Goal: Task Accomplishment & Management: Manage account settings

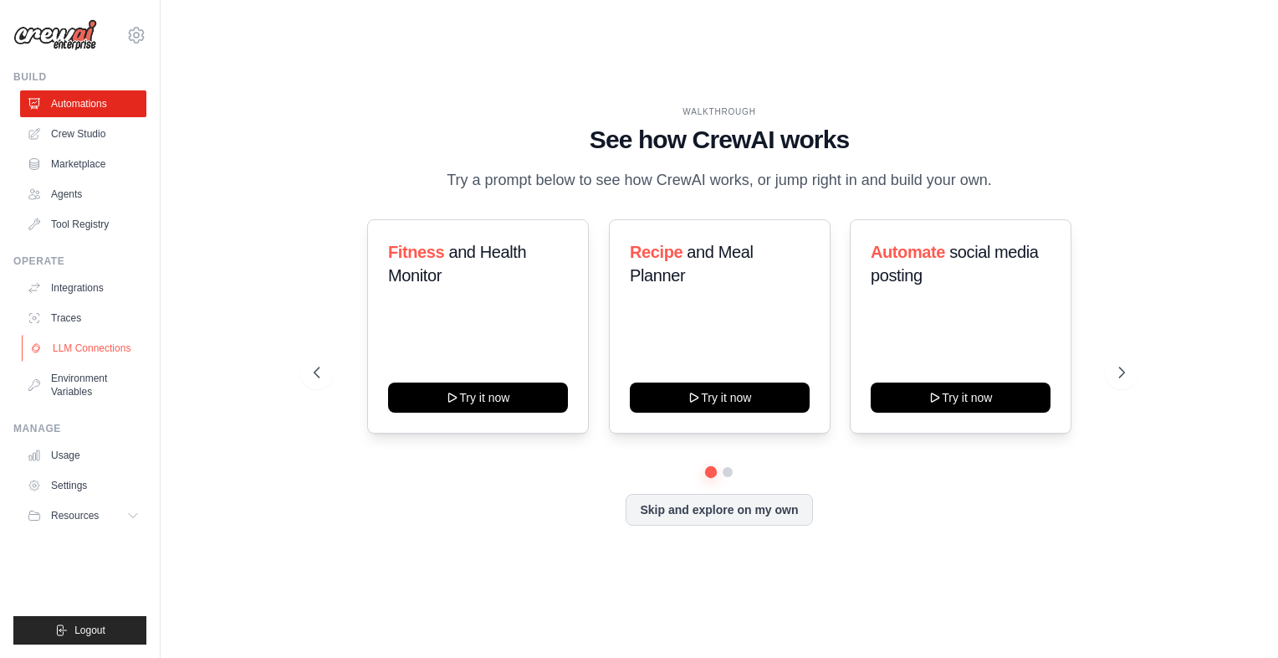
click at [90, 351] on link "LLM Connections" at bounding box center [85, 348] width 126 height 27
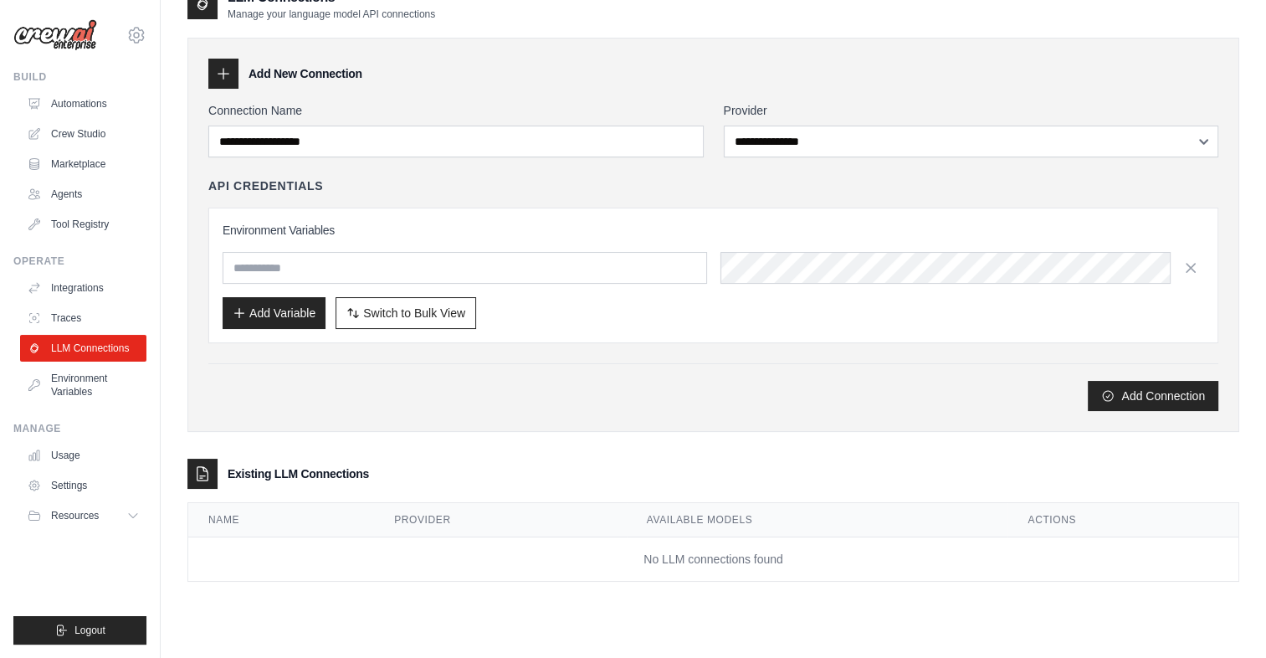
scroll to position [33, 0]
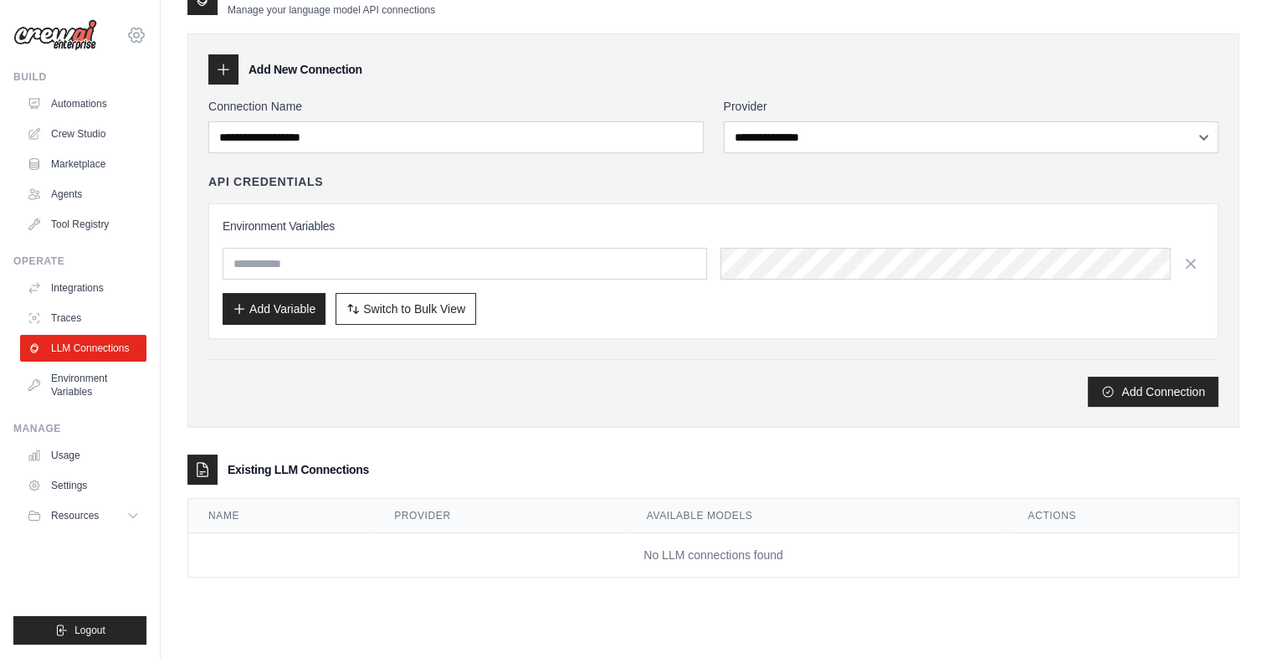
click at [138, 27] on icon at bounding box center [136, 35] width 20 height 20
click at [119, 114] on link "Settings" at bounding box center [136, 113] width 147 height 30
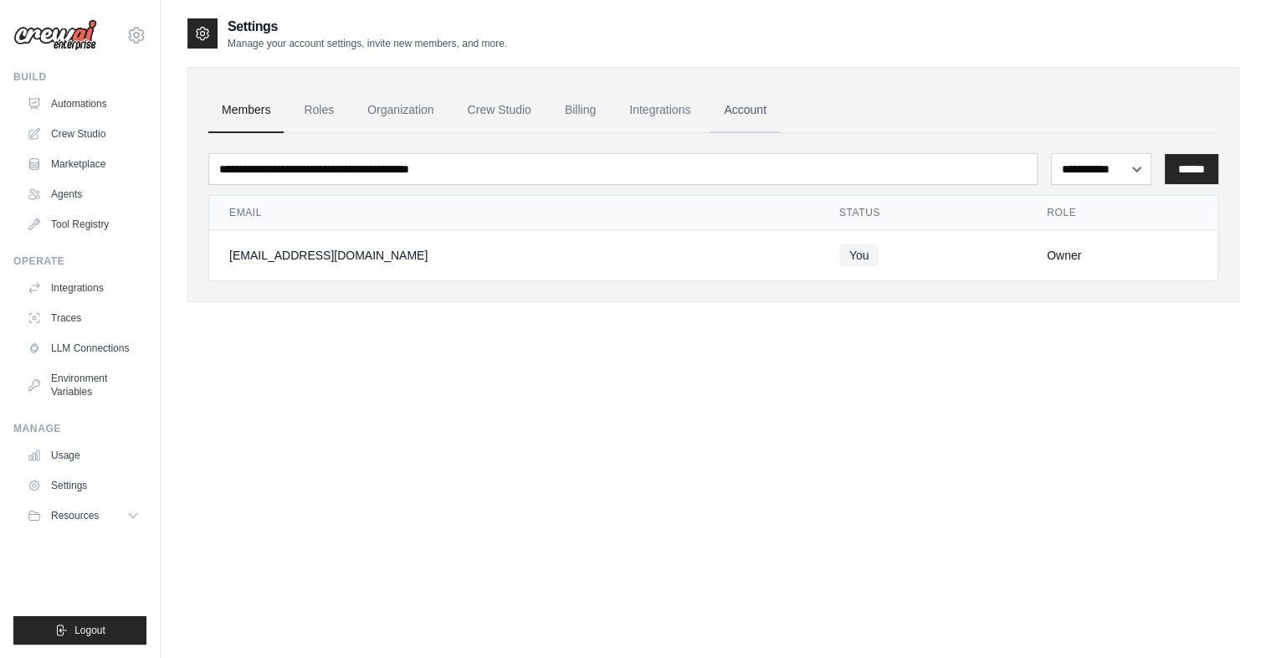
click at [727, 104] on link "Account" at bounding box center [744, 110] width 69 height 45
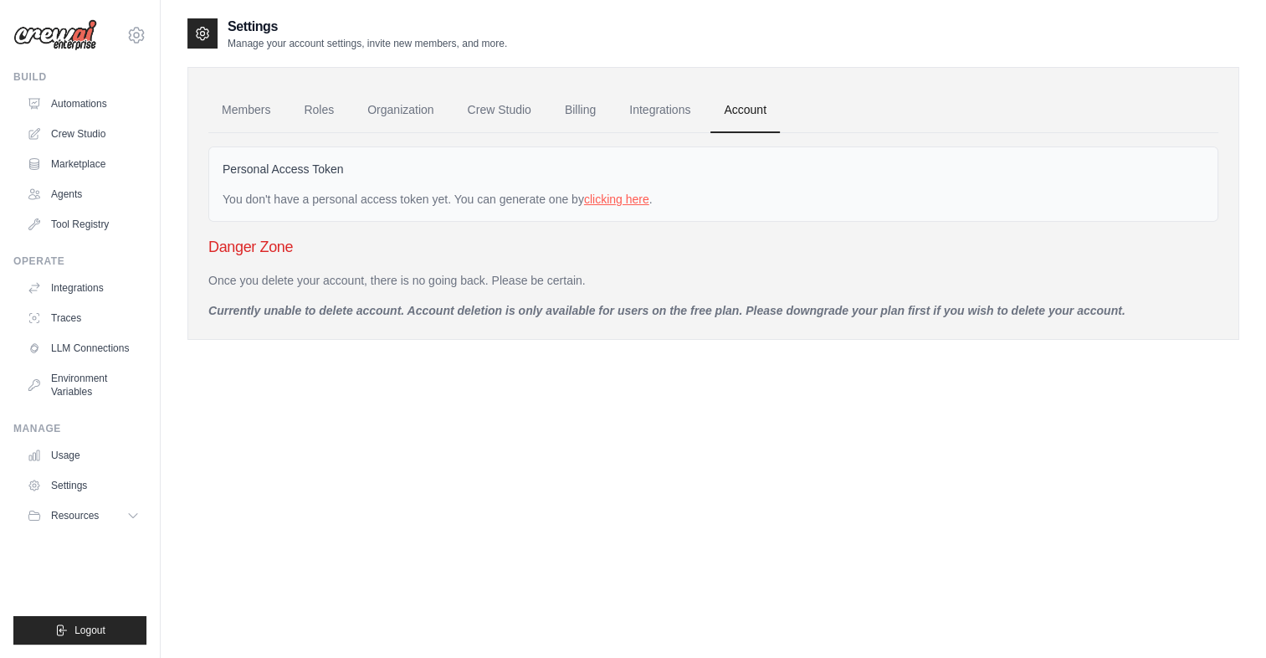
click at [620, 201] on link "clicking here" at bounding box center [616, 198] width 65 height 13
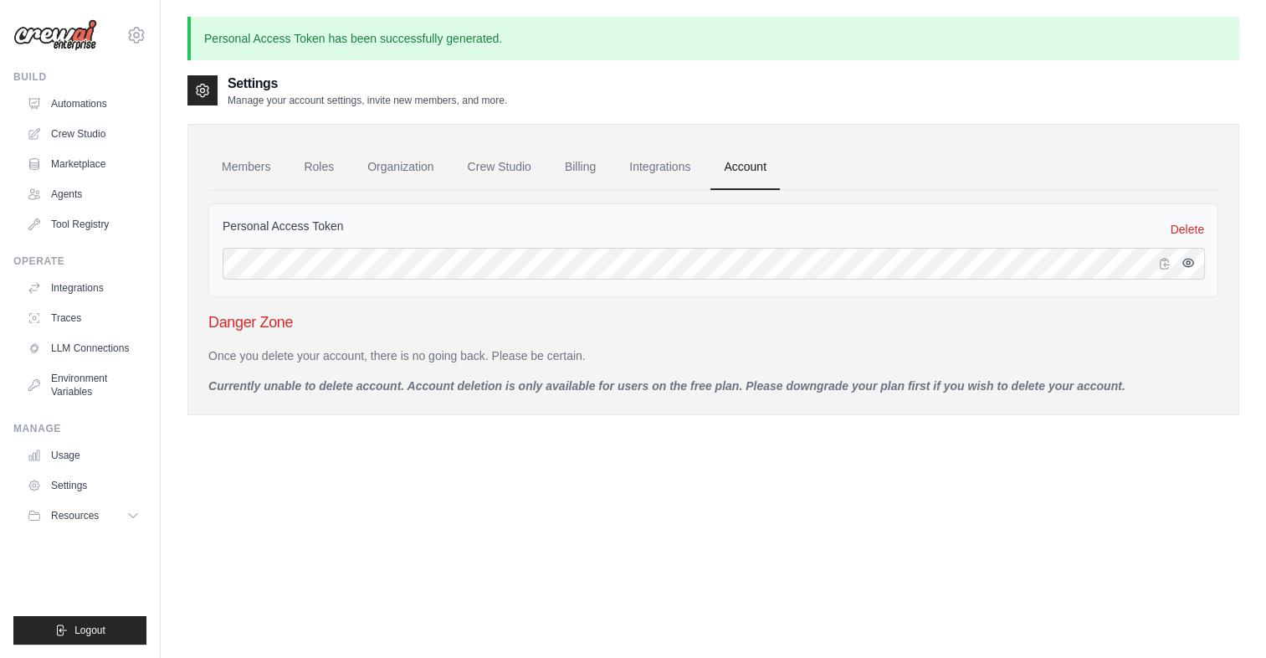
click at [1186, 261] on icon "button" at bounding box center [1187, 262] width 3 height 3
click at [1161, 259] on icon "button" at bounding box center [1164, 262] width 13 height 13
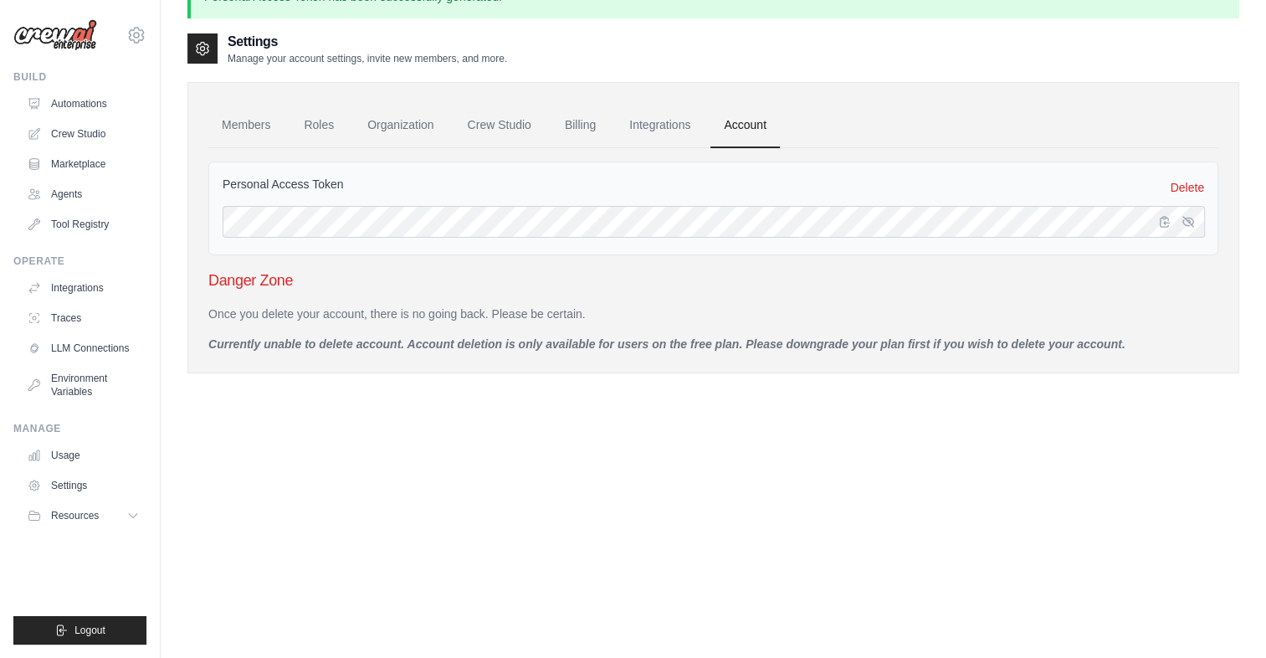
scroll to position [52, 0]
